Goal: Task Accomplishment & Management: Manage account settings

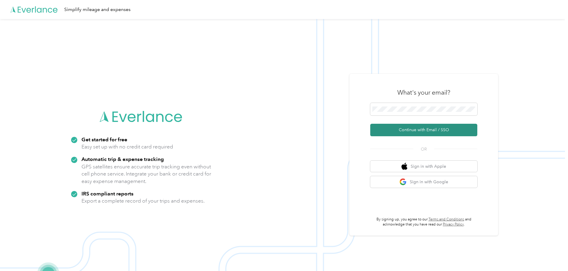
click at [433, 130] on button "Continue with Email / SSO" at bounding box center [423, 130] width 107 height 12
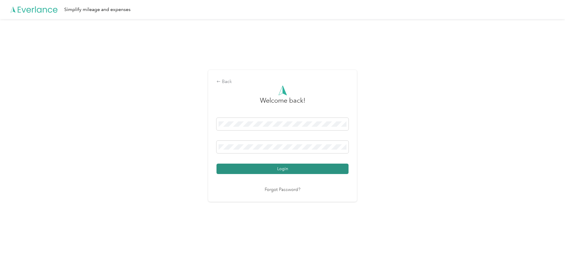
click at [265, 165] on button "Login" at bounding box center [282, 168] width 132 height 10
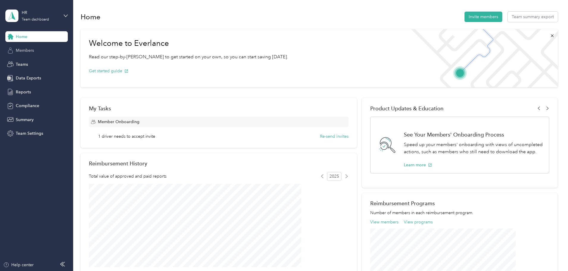
click at [31, 51] on span "Members" at bounding box center [25, 50] width 18 height 6
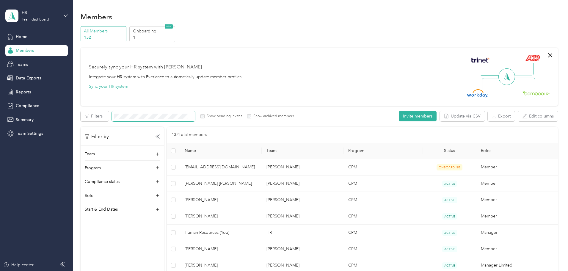
click at [188, 112] on span at bounding box center [153, 116] width 83 height 10
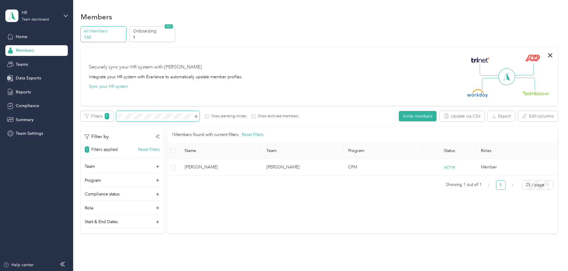
click at [119, 114] on div "All Members 132 Onboarding 1 NEW Securely sync your HR system with Everlance In…" at bounding box center [319, 132] width 477 height 213
click at [21, 34] on span "Home" at bounding box center [22, 37] width 12 height 6
